Goal: Task Accomplishment & Management: Use online tool/utility

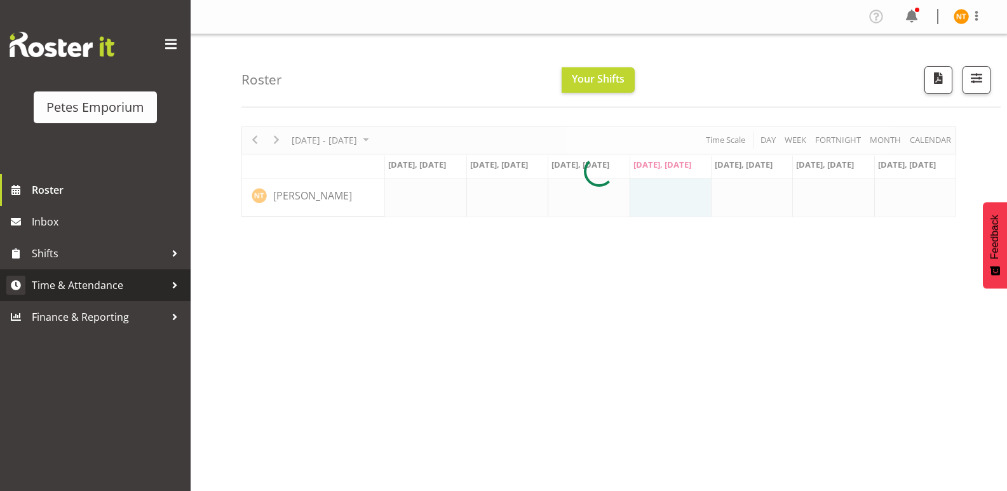
click at [68, 282] on span "Time & Attendance" at bounding box center [98, 285] width 133 height 19
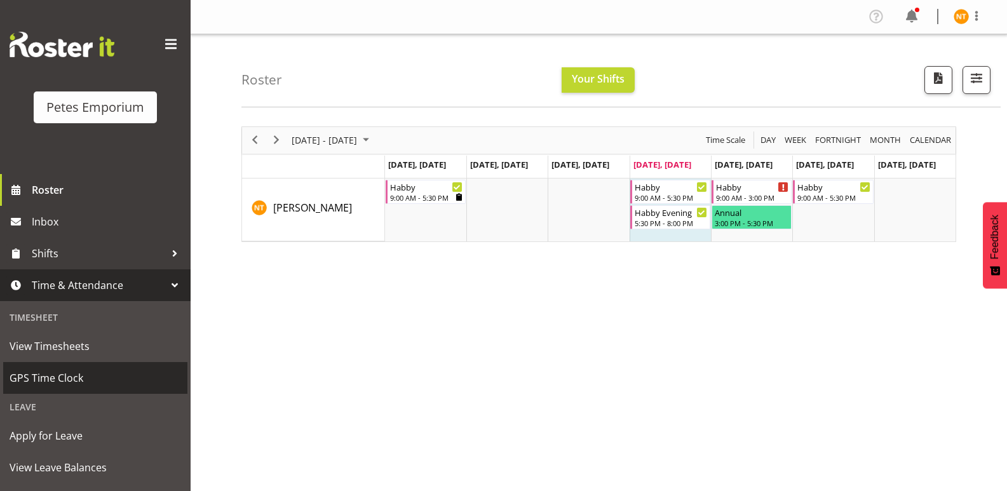
click at [42, 374] on span "GPS Time Clock" at bounding box center [96, 378] width 172 height 19
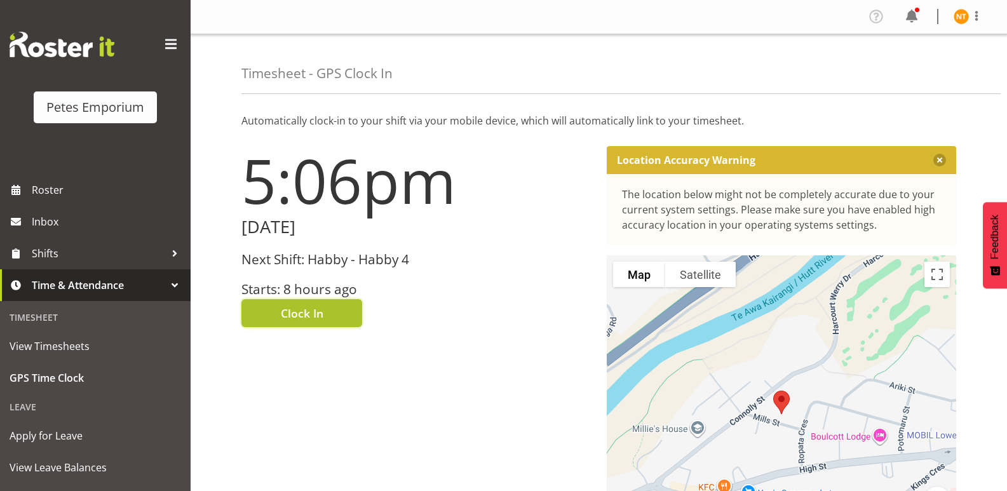
click at [309, 317] on span "Clock In" at bounding box center [302, 313] width 43 height 17
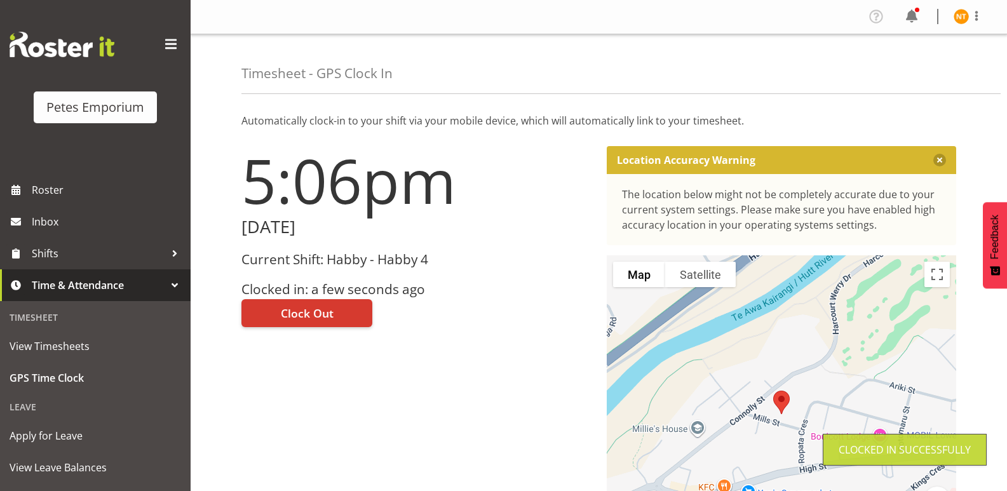
click at [956, 14] on img at bounding box center [961, 16] width 15 height 15
click at [902, 64] on link "Log Out" at bounding box center [923, 66] width 122 height 23
